Goal: Task Accomplishment & Management: Use online tool/utility

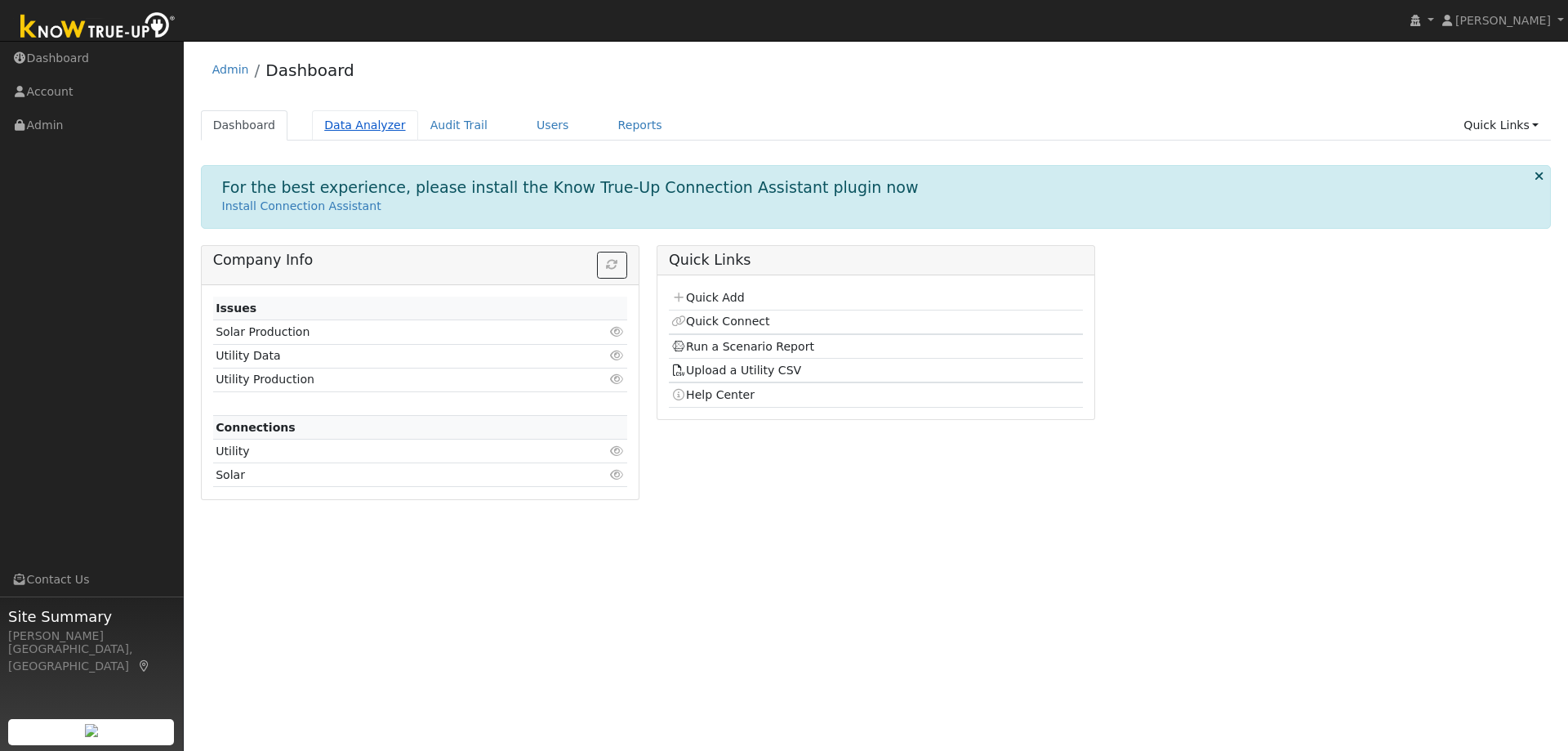
click at [350, 135] on link "Data Analyzer" at bounding box center [365, 125] width 106 height 30
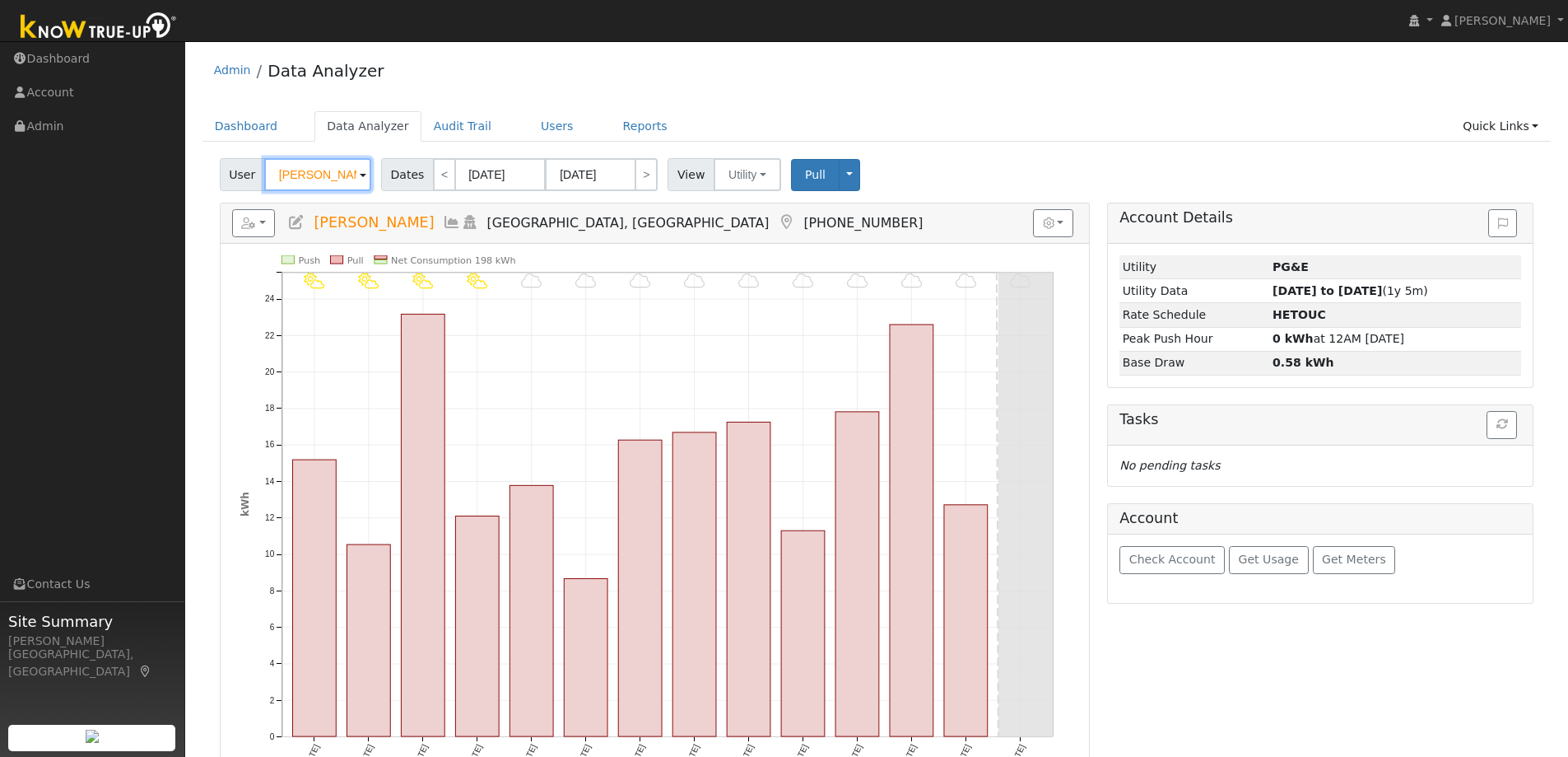
click at [318, 175] on input "[PERSON_NAME]" at bounding box center [317, 174] width 107 height 33
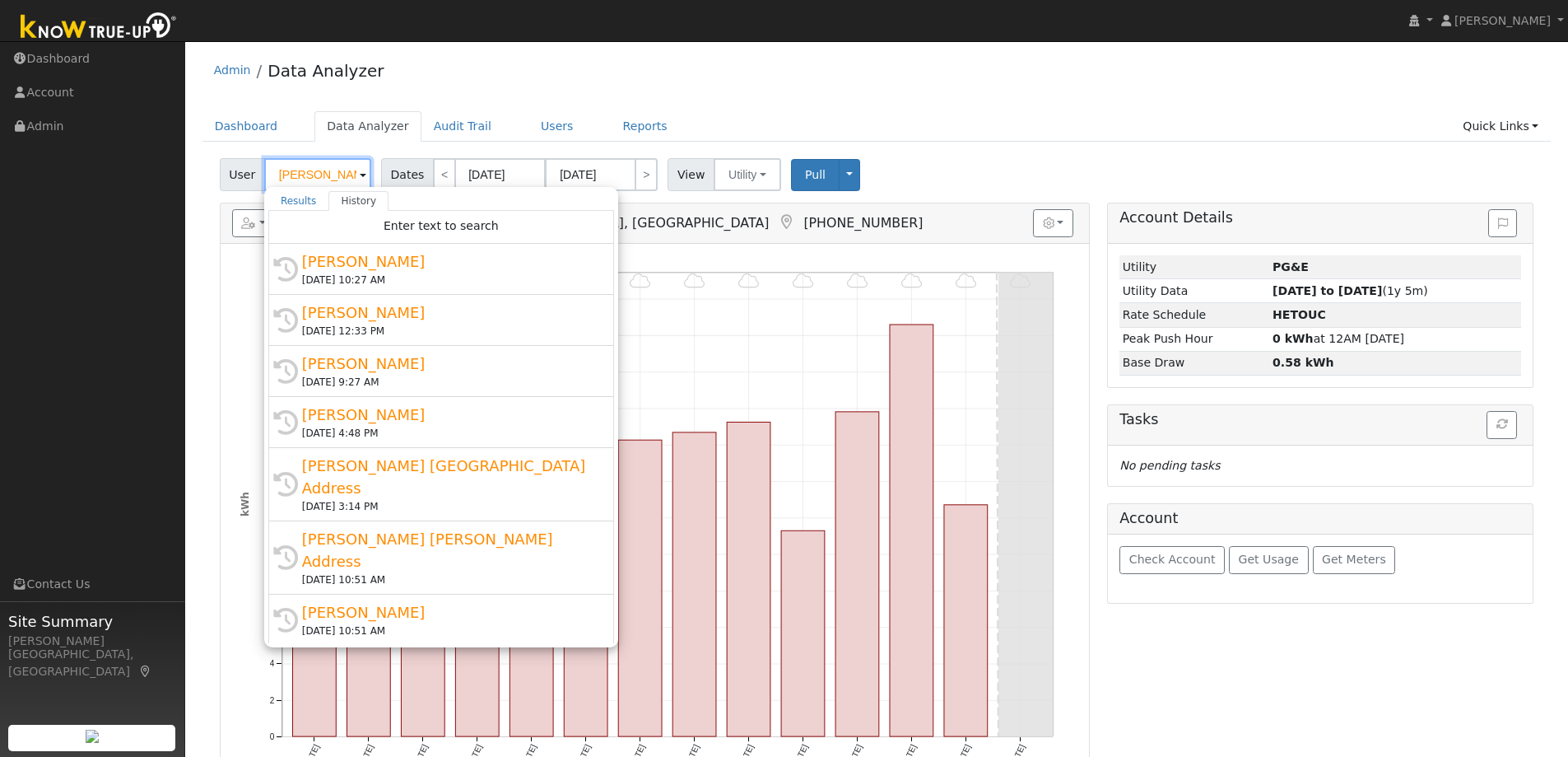
click at [318, 175] on input "[PERSON_NAME]" at bounding box center [317, 174] width 107 height 33
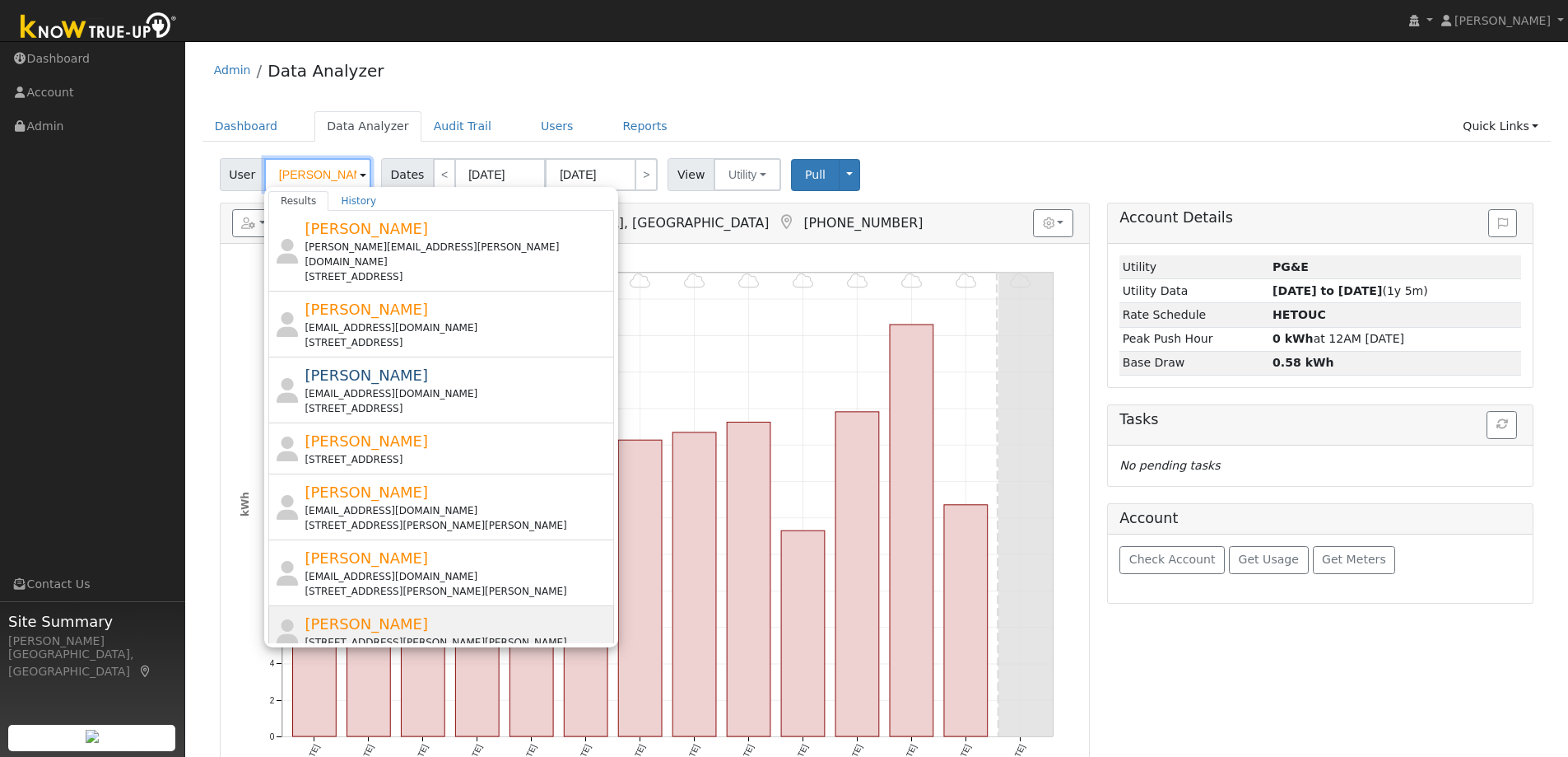
scroll to position [83, 0]
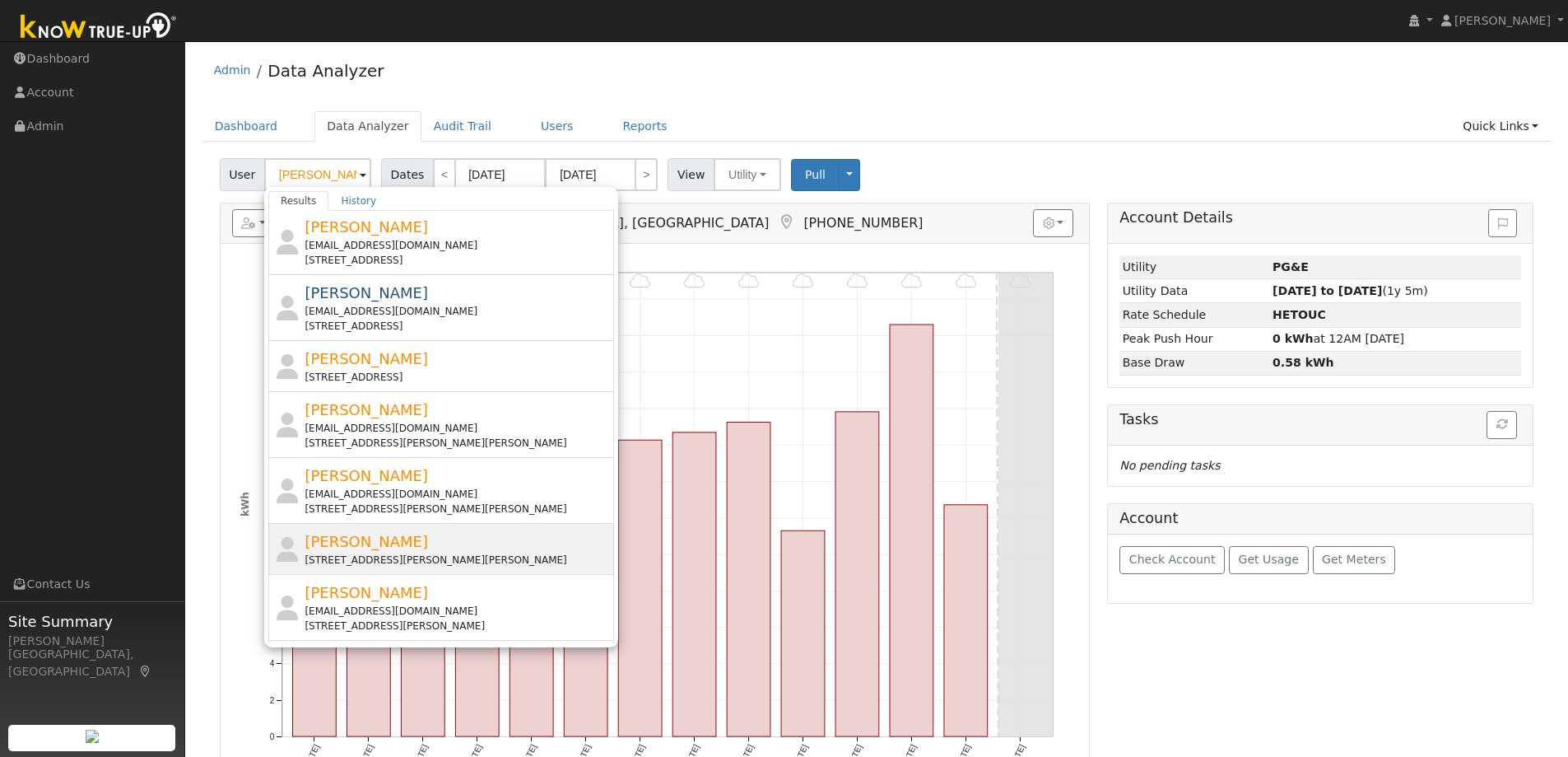
click at [433, 553] on div "[STREET_ADDRESS][PERSON_NAME][PERSON_NAME]" at bounding box center [457, 560] width 305 height 15
type input "[PERSON_NAME]"
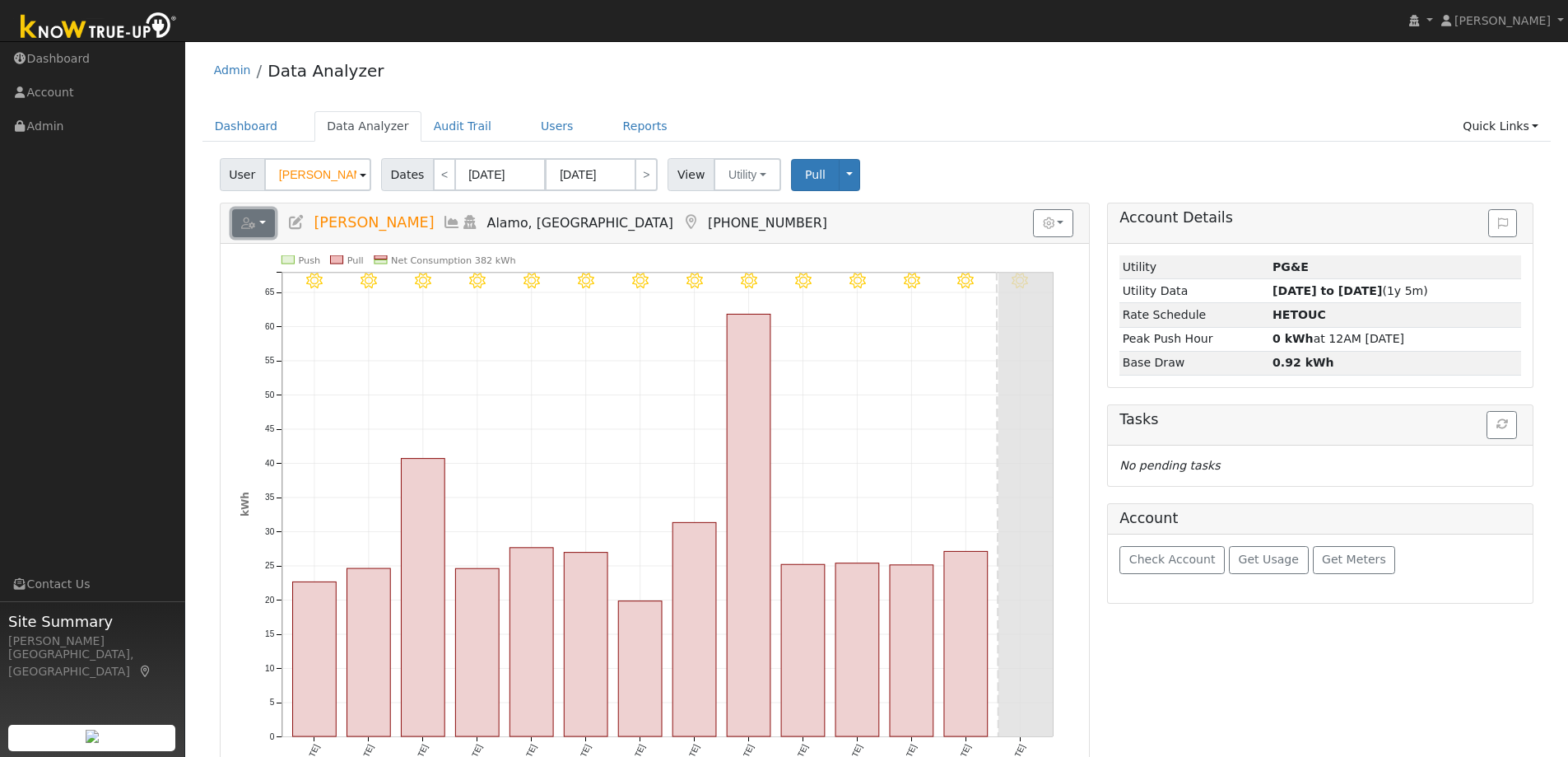
click at [272, 222] on button "button" at bounding box center [253, 223] width 44 height 28
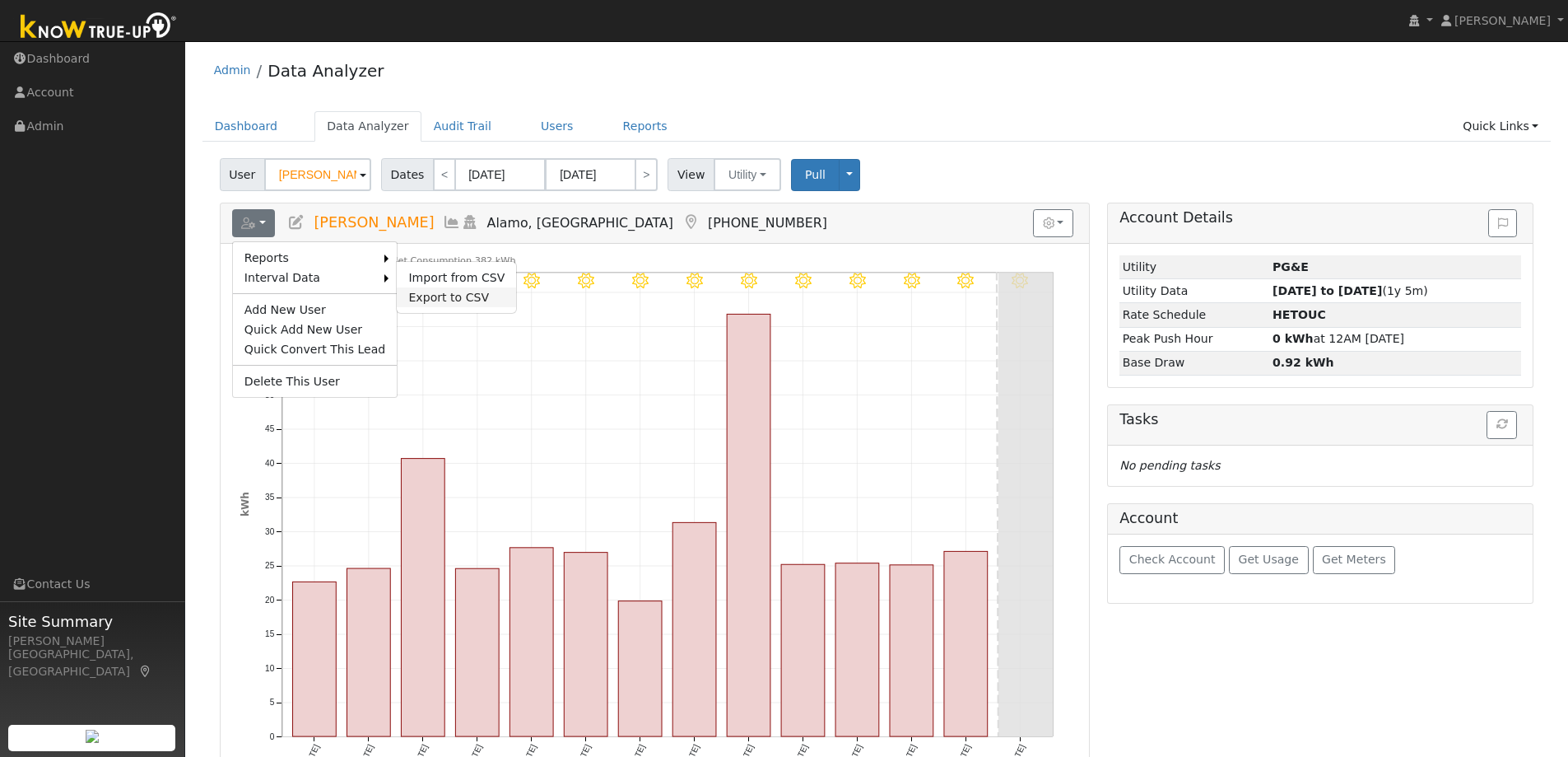
click at [418, 292] on link "Export to CSV" at bounding box center [456, 296] width 120 height 20
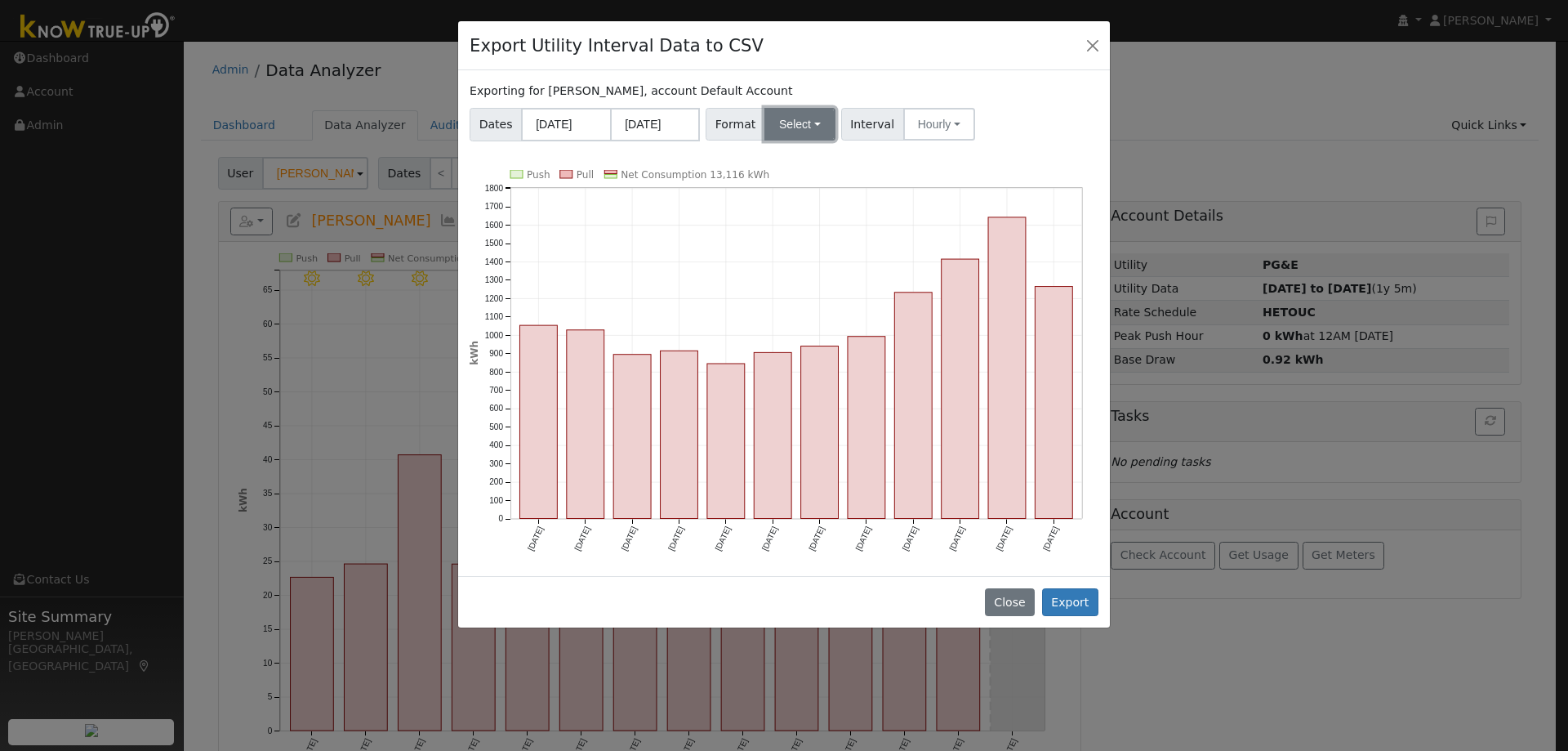
click at [813, 126] on button "Select" at bounding box center [800, 123] width 71 height 32
click at [801, 311] on link "OpenSolar" at bounding box center [819, 311] width 117 height 23
click at [1068, 607] on button "Export" at bounding box center [1070, 602] width 56 height 28
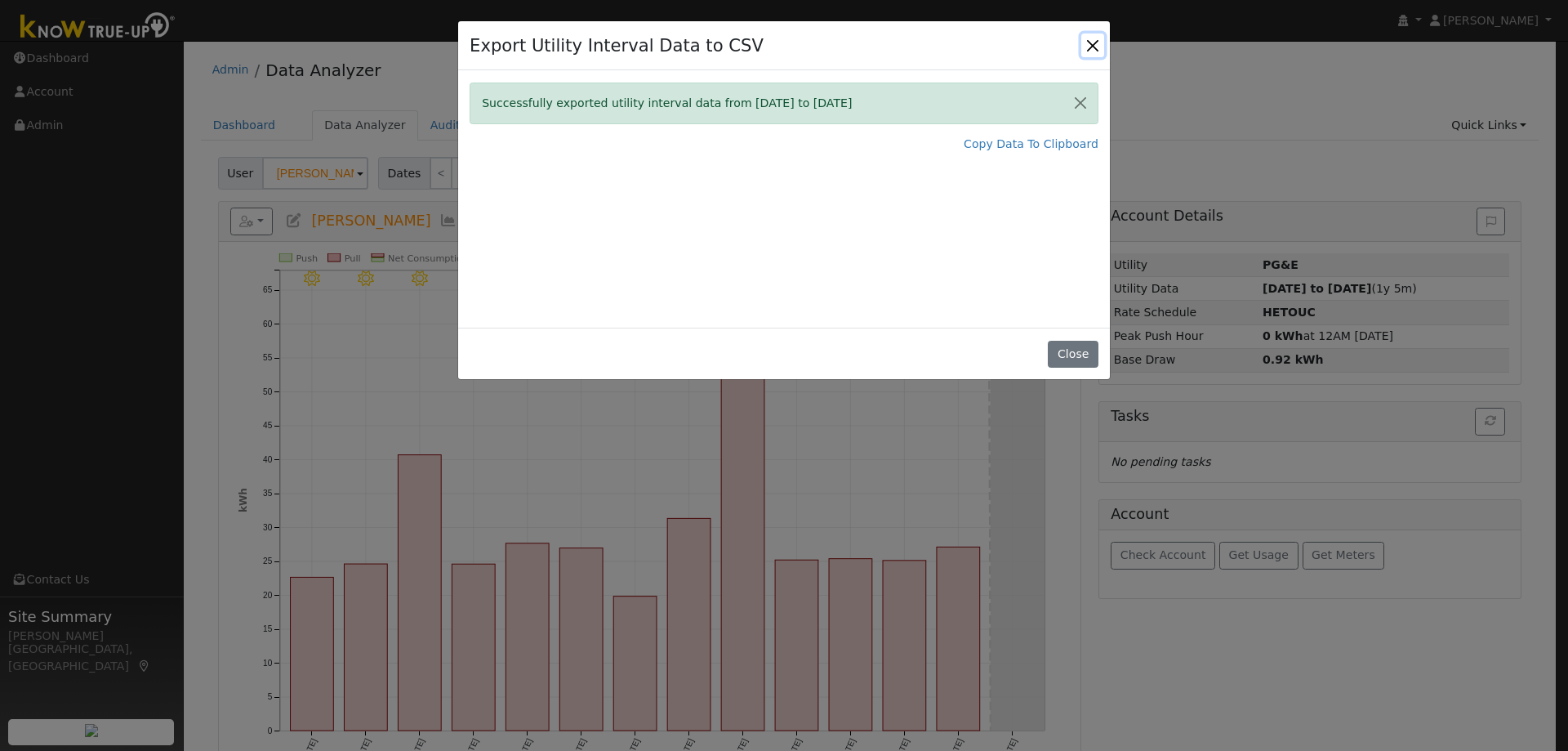
click at [1097, 45] on button "Close" at bounding box center [1093, 44] width 23 height 23
